Goal: Understand process/instructions: Learn how to perform a task or action

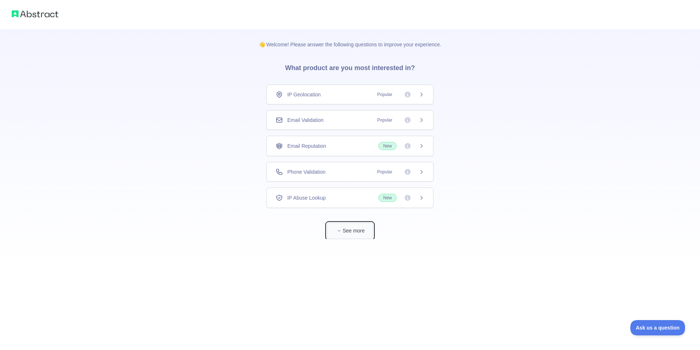
click at [348, 230] on button "See more" at bounding box center [350, 230] width 47 height 16
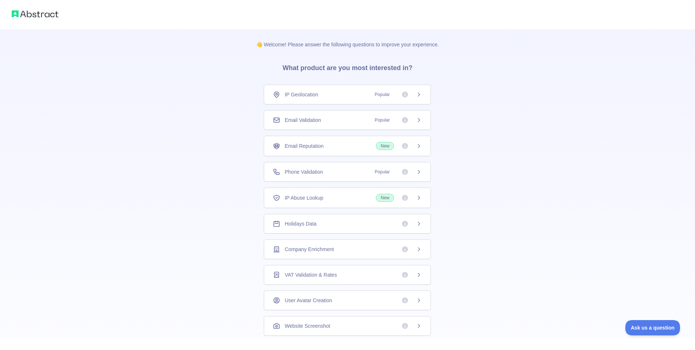
click at [322, 123] on div "Email Validation Popular" at bounding box center [347, 119] width 149 height 7
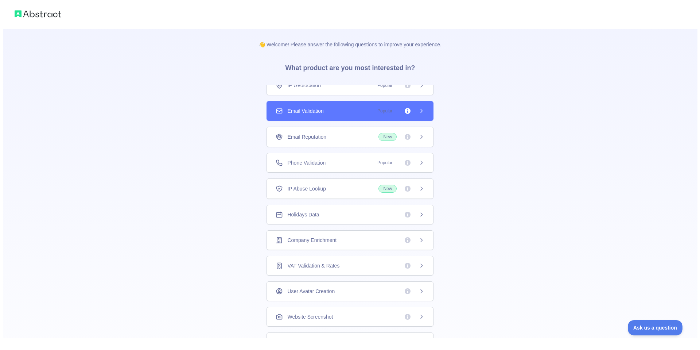
scroll to position [25, 0]
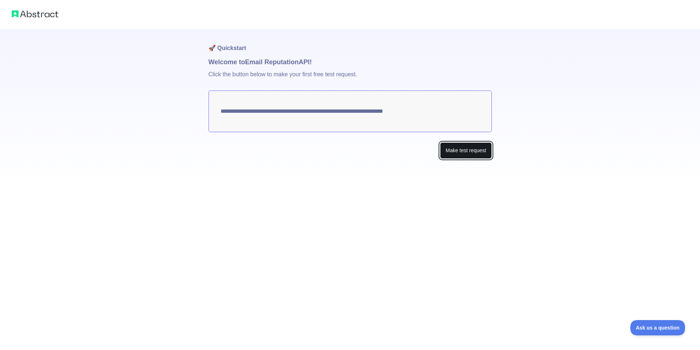
click at [475, 149] on button "Make test request" at bounding box center [465, 150] width 51 height 16
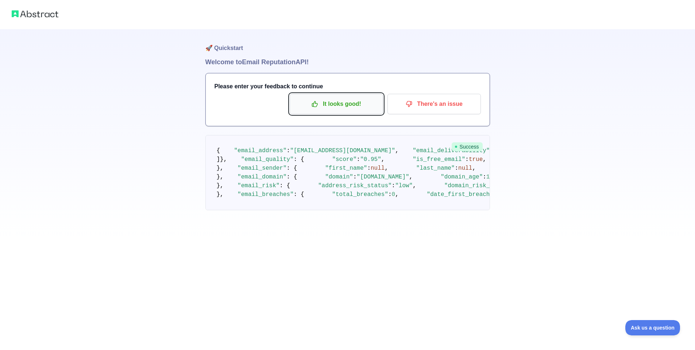
click at [340, 105] on p "It looks good!" at bounding box center [336, 104] width 82 height 12
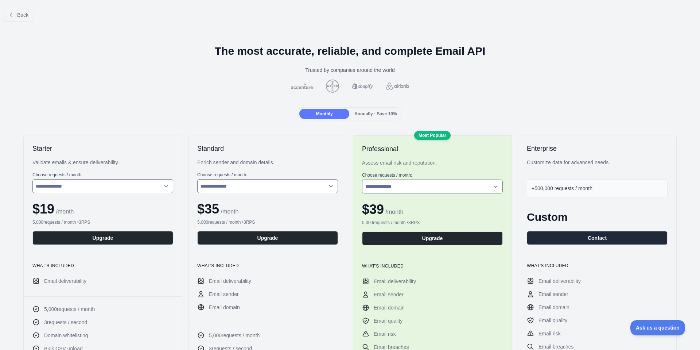
click at [7, 6] on div "Back" at bounding box center [350, 15] width 700 height 24
click at [14, 16] on icon at bounding box center [11, 15] width 6 height 6
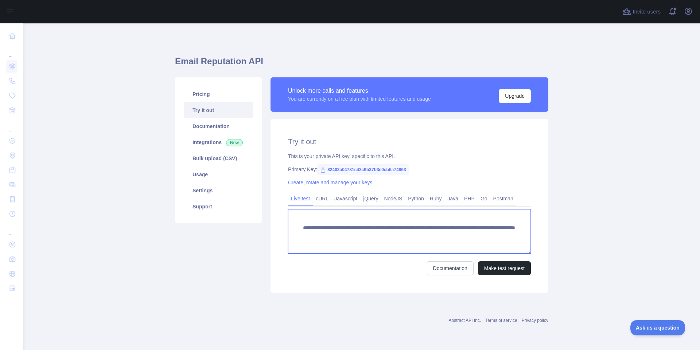
drag, startPoint x: 414, startPoint y: 234, endPoint x: 324, endPoint y: 236, distance: 90.5
click at [324, 236] on textarea "**********" at bounding box center [409, 231] width 243 height 44
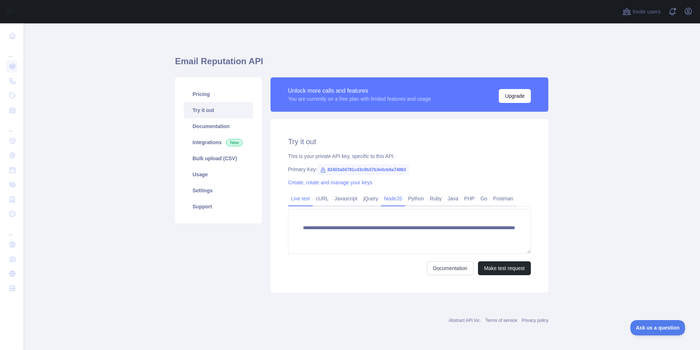
click at [392, 200] on link "NodeJS" at bounding box center [393, 199] width 24 height 12
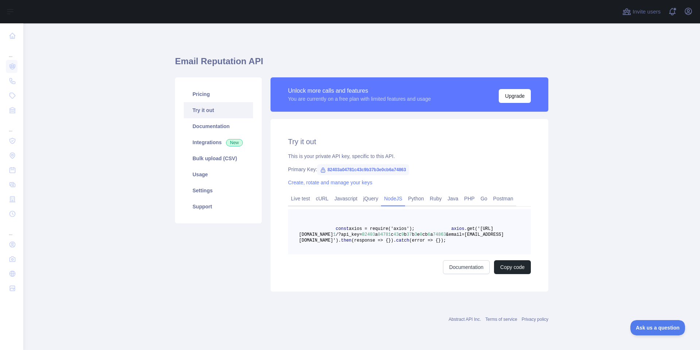
click at [397, 198] on link "NodeJS" at bounding box center [393, 199] width 24 height 12
drag, startPoint x: 401, startPoint y: 240, endPoint x: 318, endPoint y: 241, distance: 83.2
click at [318, 241] on span "axios .get('[URL][DOMAIN_NAME] 1 /?api_key= 82403 a 04781 c 43 c 9 b 37 b 3 e 0…" at bounding box center [401, 234] width 205 height 17
copy span "82403 a 04781 c 43 c 9 b 37 b 3 e 0 cb 6 a 74863"
